Goal: Transaction & Acquisition: Book appointment/travel/reservation

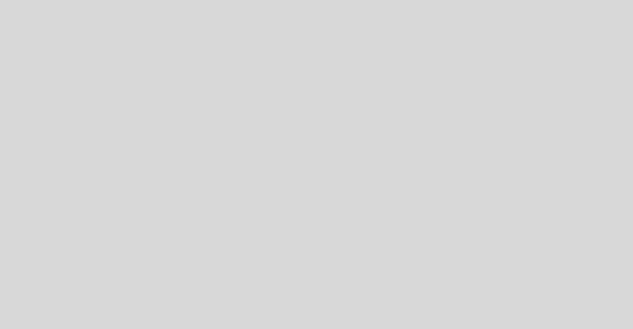
select select "es"
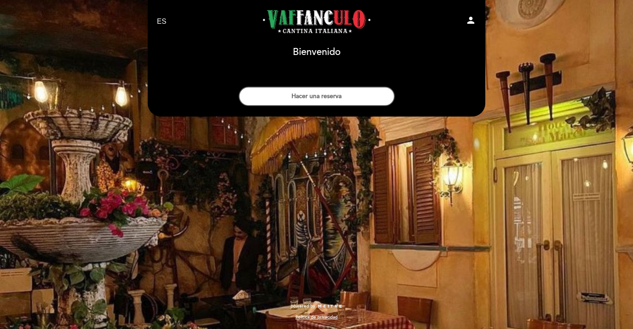
click at [360, 98] on button "Hacer una reserva" at bounding box center [317, 96] width 156 height 19
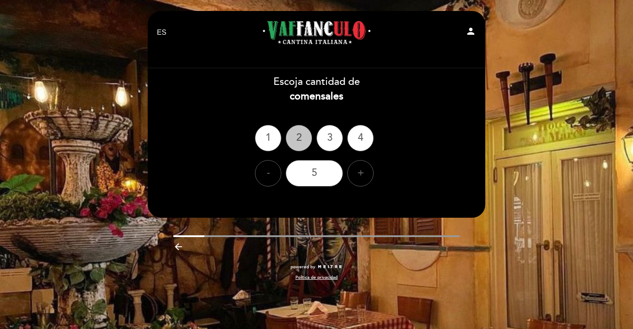
click at [294, 139] on div "2" at bounding box center [299, 138] width 26 height 26
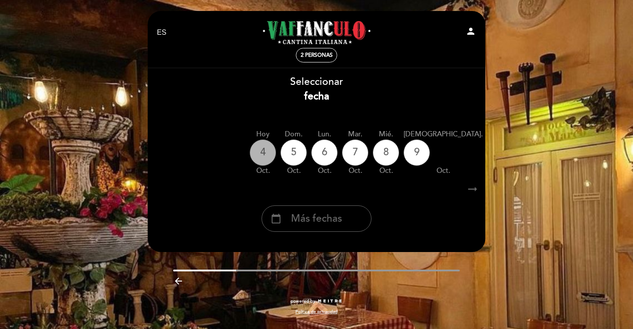
click at [269, 146] on div "4" at bounding box center [263, 152] width 26 height 26
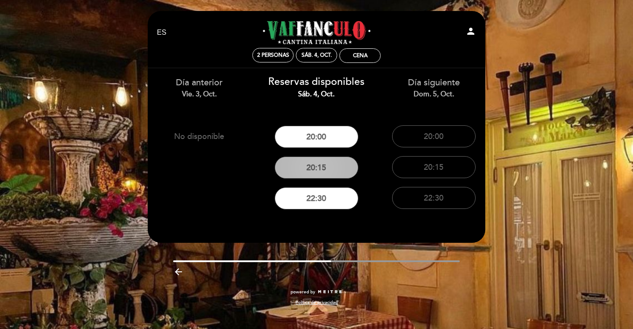
click at [317, 165] on button "20:15" at bounding box center [317, 168] width 84 height 22
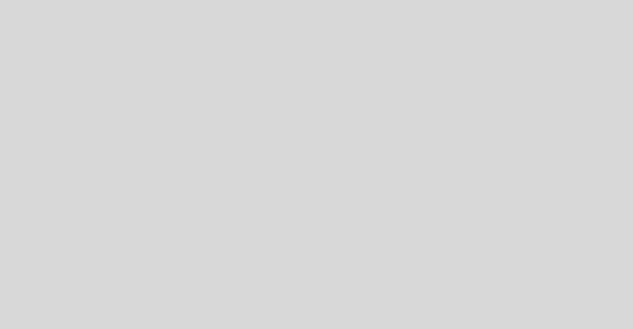
select select "es"
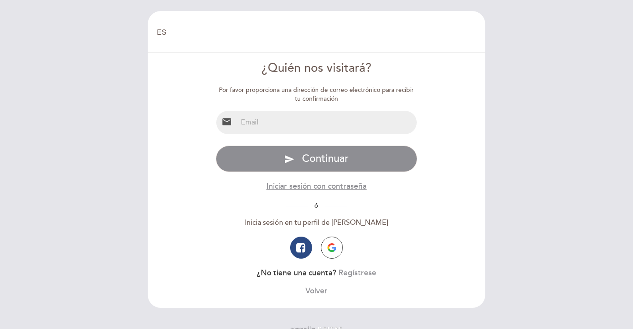
click at [335, 124] on input "email" at bounding box center [327, 122] width 180 height 23
type input "[EMAIL_ADDRESS][DOMAIN_NAME]"
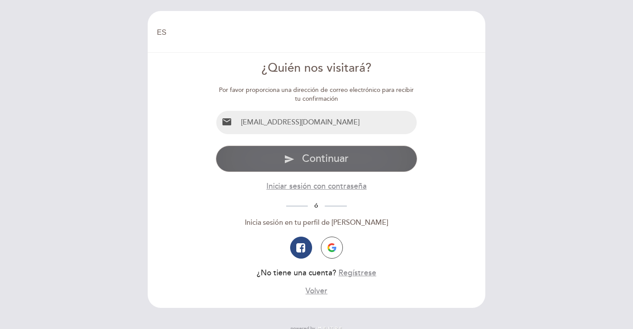
click at [341, 164] on span "Continuar" at bounding box center [325, 158] width 47 height 13
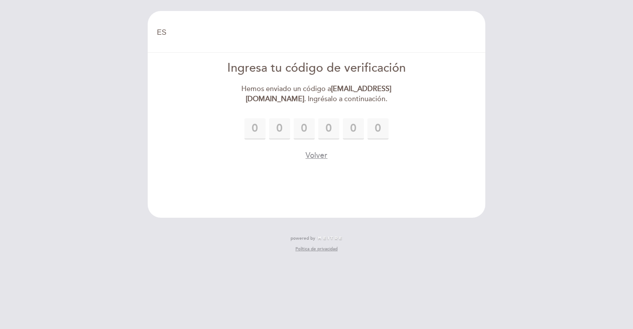
type input "8"
type input "9"
type input "6"
type input "8"
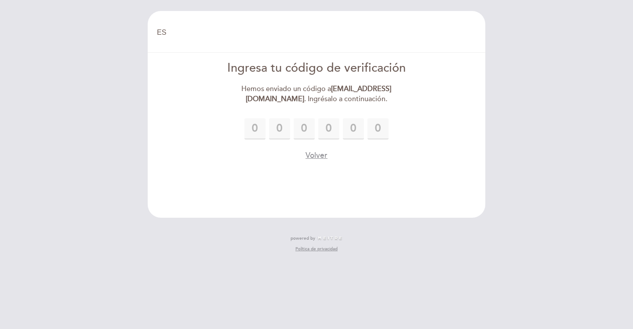
type input "6"
